Goal: Transaction & Acquisition: Download file/media

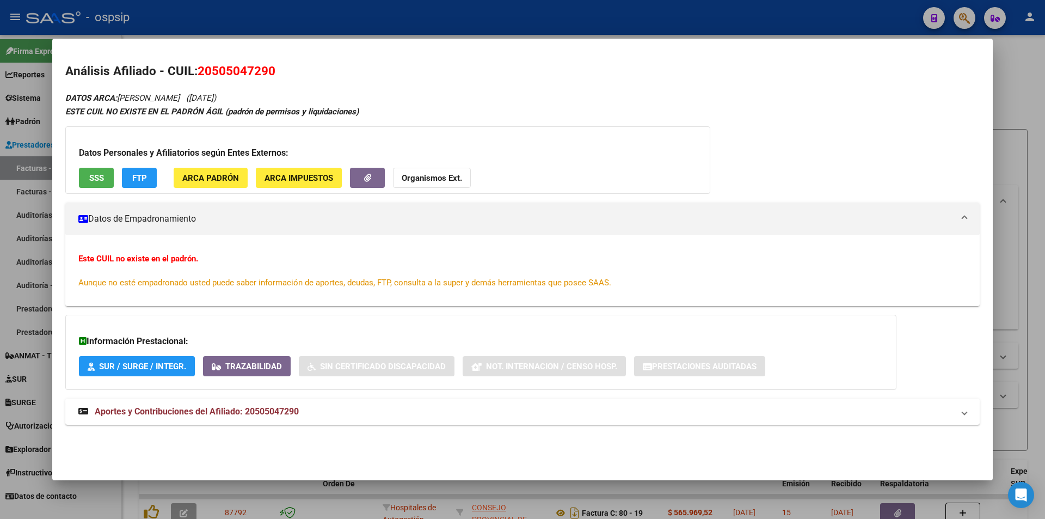
scroll to position [109, 0]
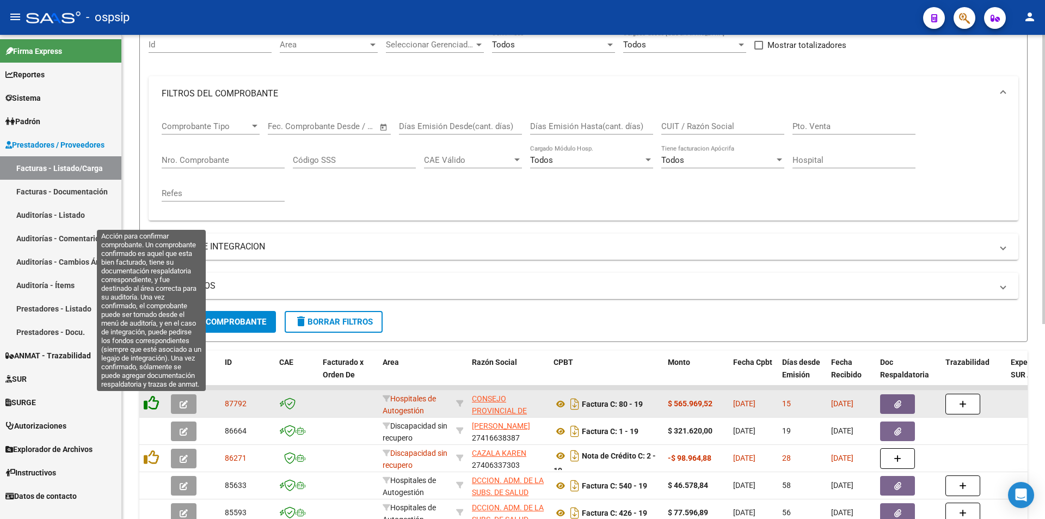
click at [155, 406] on icon at bounding box center [151, 402] width 15 height 15
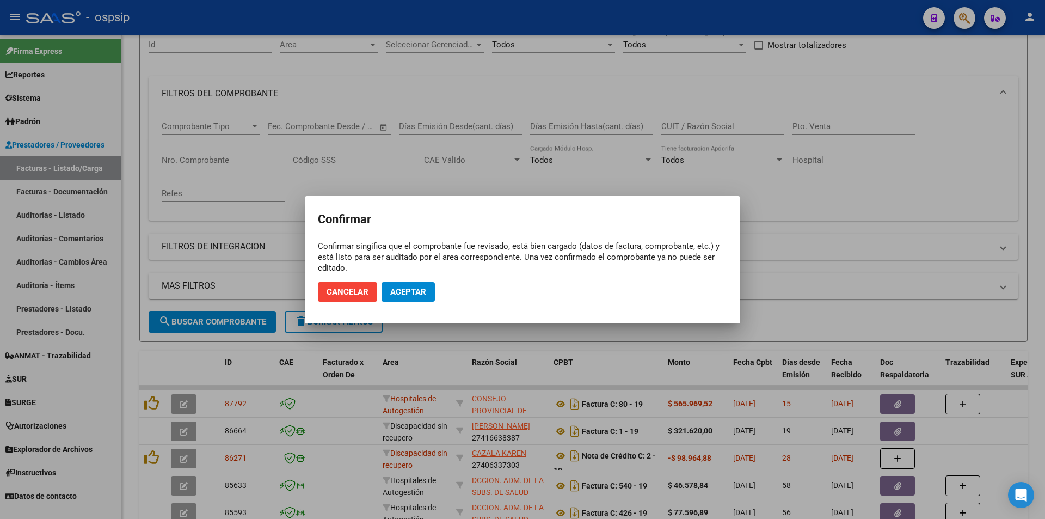
click at [414, 280] on mat-dialog-actions "Cancelar Aceptar" at bounding box center [522, 291] width 409 height 37
click at [414, 286] on button "Aceptar" at bounding box center [407, 292] width 53 height 20
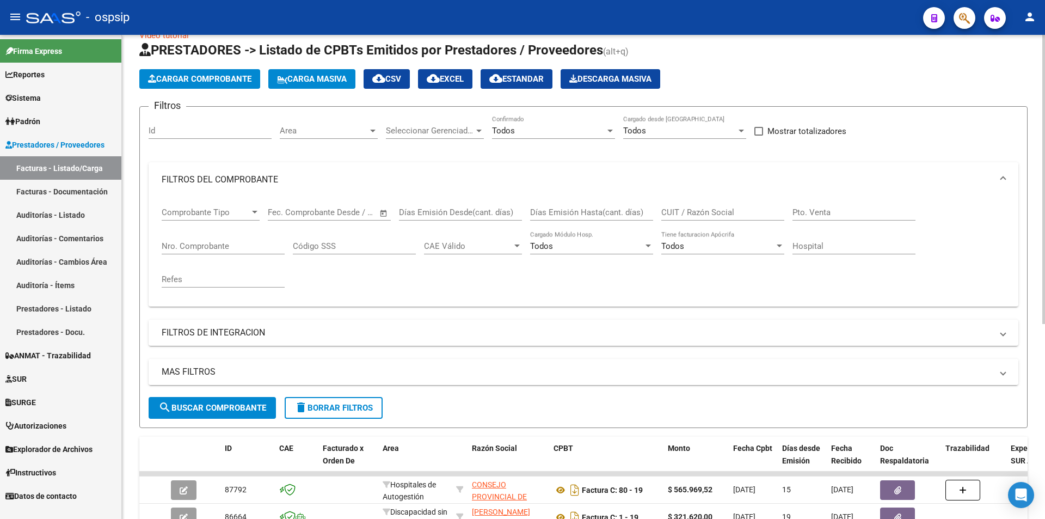
scroll to position [0, 0]
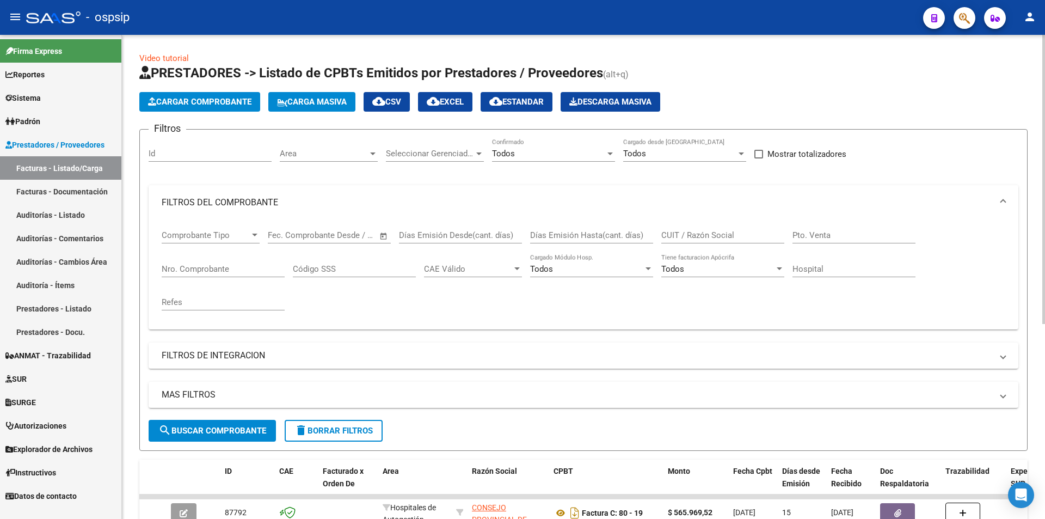
click at [196, 271] on input "Nro. Comprobante" at bounding box center [223, 269] width 123 height 10
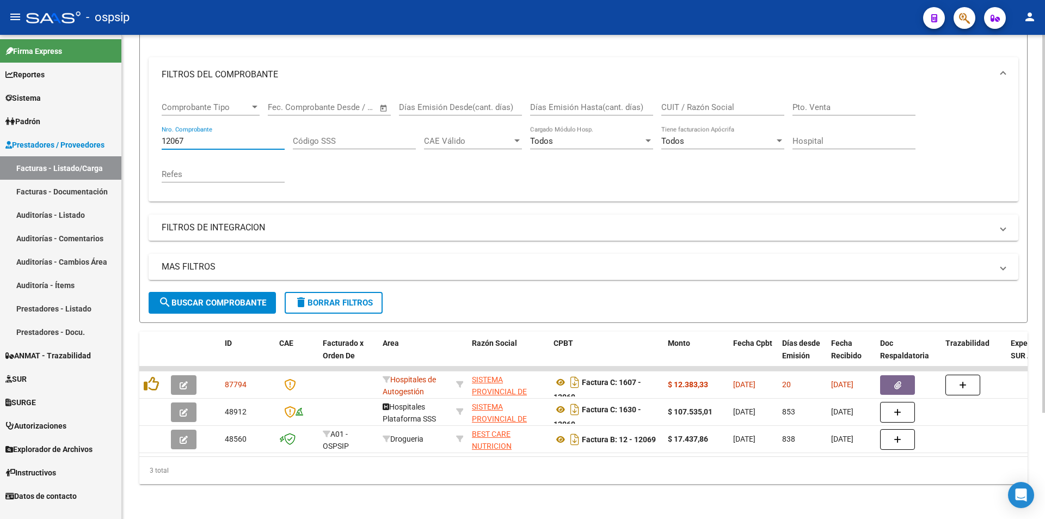
scroll to position [136, 0]
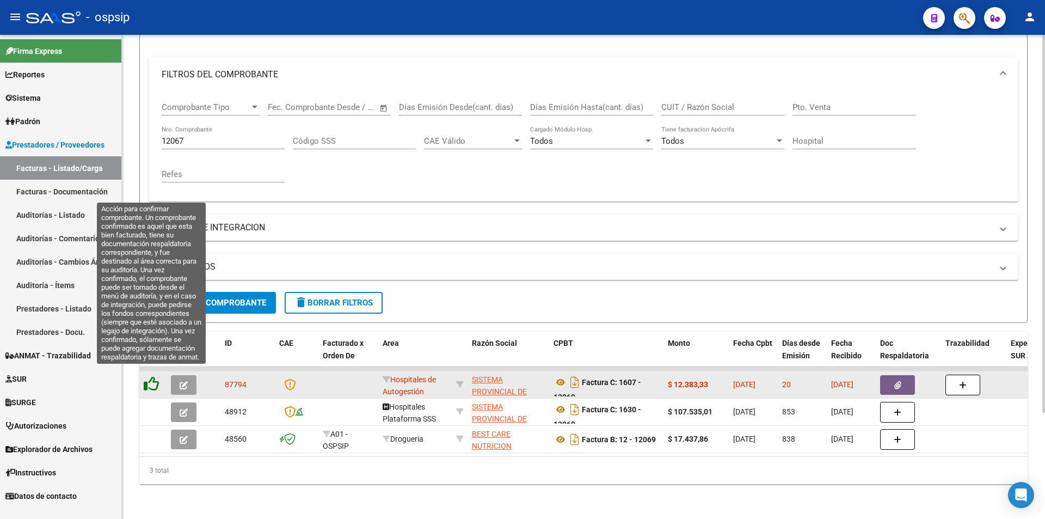
click at [149, 376] on icon at bounding box center [151, 383] width 15 height 15
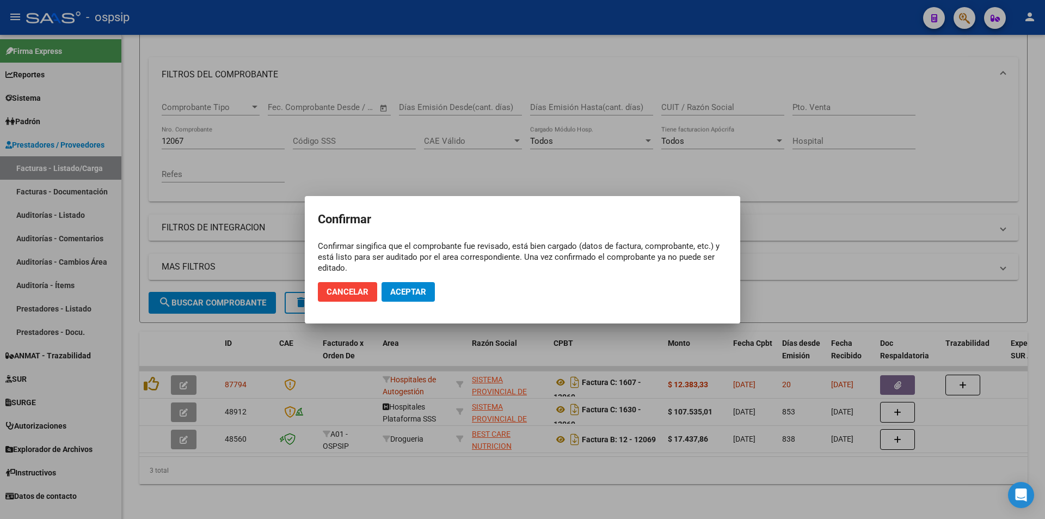
click at [405, 281] on mat-dialog-actions "Cancelar Aceptar" at bounding box center [522, 291] width 409 height 37
click at [406, 287] on span "Aceptar" at bounding box center [408, 292] width 36 height 10
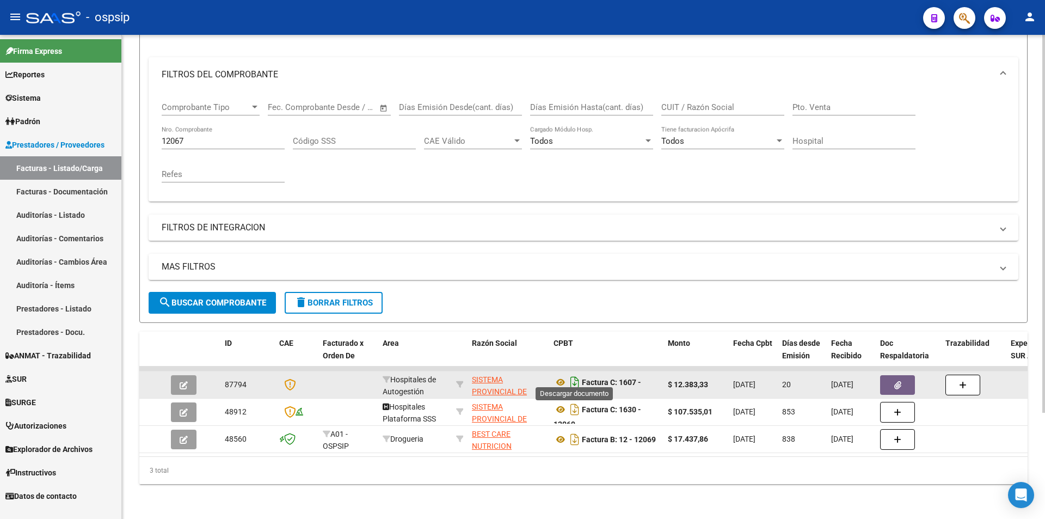
click at [571, 374] on icon "Descargar documento" at bounding box center [574, 381] width 14 height 17
click at [213, 136] on input "12067" at bounding box center [223, 141] width 123 height 10
type input "1"
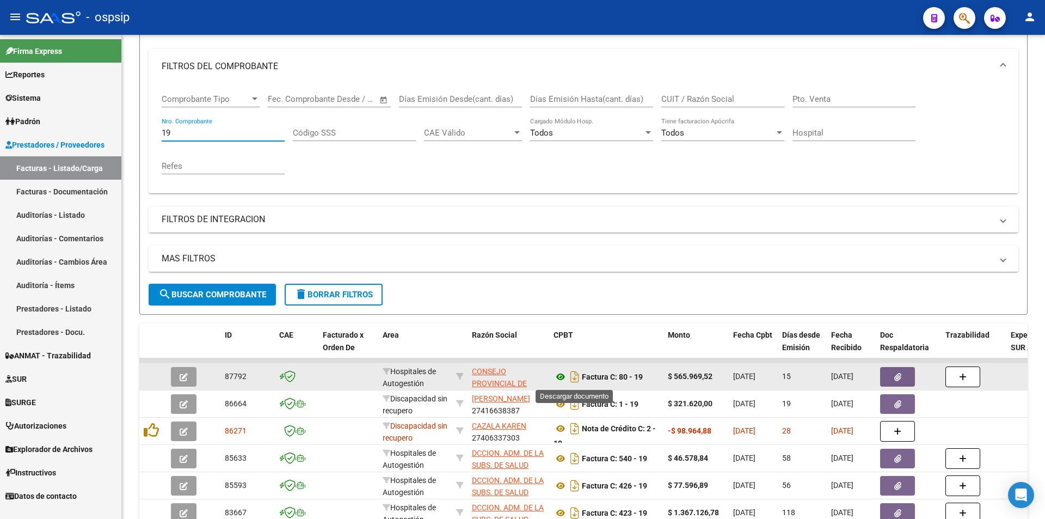
type input "19"
click at [562, 375] on icon at bounding box center [560, 376] width 14 height 13
click at [575, 374] on icon "Descargar documento" at bounding box center [574, 376] width 14 height 17
